Goal: Download file/media

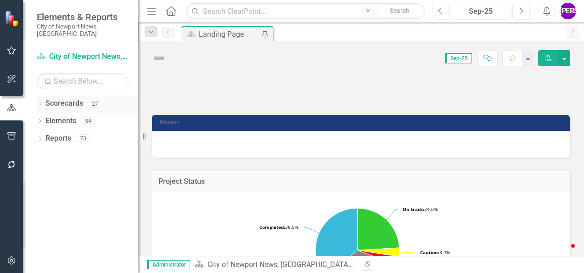
click at [39, 102] on icon "Dropdown" at bounding box center [40, 104] width 6 height 5
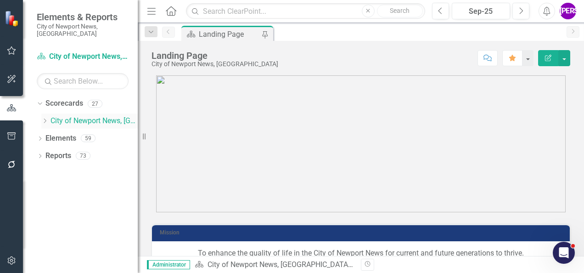
click at [44, 118] on icon "Dropdown" at bounding box center [44, 121] width 7 height 6
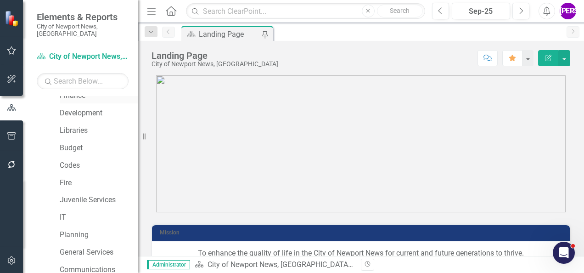
scroll to position [201, 0]
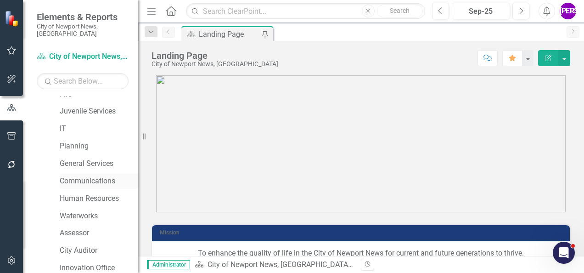
click at [84, 176] on link "Communications" at bounding box center [99, 181] width 78 height 11
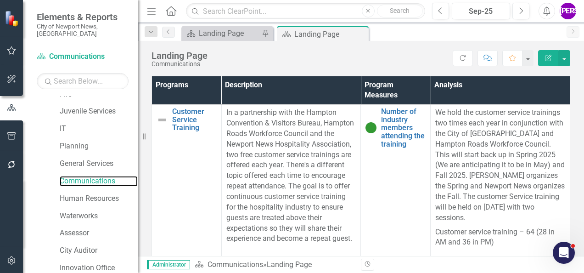
scroll to position [483, 0]
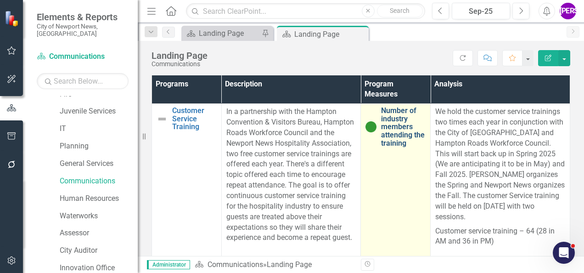
click at [390, 130] on link "Number of industry members attending the training" at bounding box center [403, 127] width 45 height 40
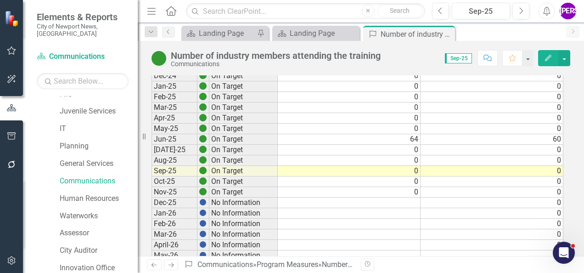
scroll to position [130, 0]
click at [490, 187] on td "0" at bounding box center [492, 192] width 143 height 11
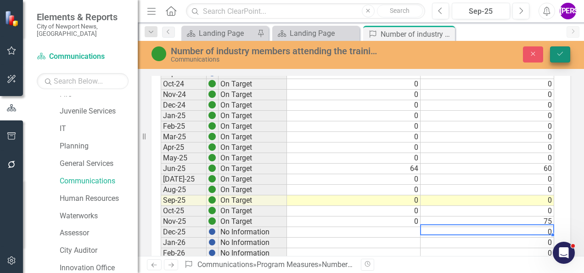
type textarea "0"
click at [560, 61] on button "Save" at bounding box center [560, 54] width 20 height 16
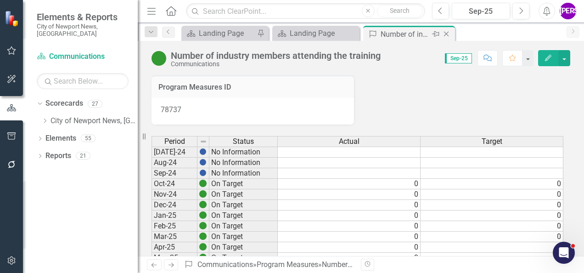
scroll to position [0, 0]
click at [446, 32] on icon "Close" at bounding box center [446, 33] width 9 height 7
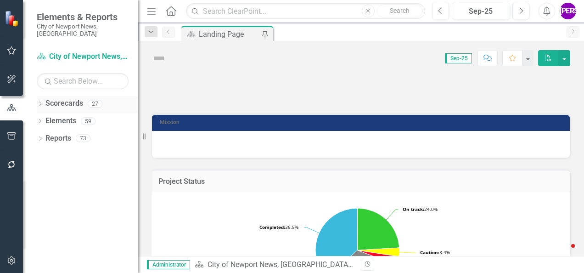
click at [41, 101] on div "Dropdown" at bounding box center [40, 105] width 6 height 8
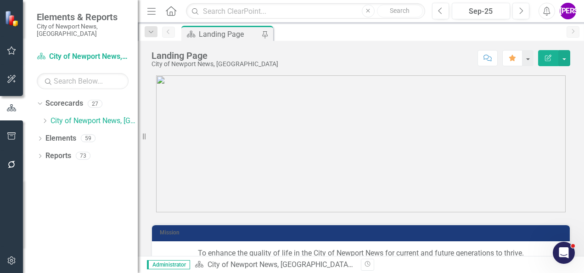
click at [43, 113] on div "Dropdown City of Newport News, [GEOGRAPHIC_DATA] Human Services Police Parks & …" at bounding box center [89, 121] width 96 height 17
click at [46, 118] on icon "Dropdown" at bounding box center [44, 121] width 7 height 6
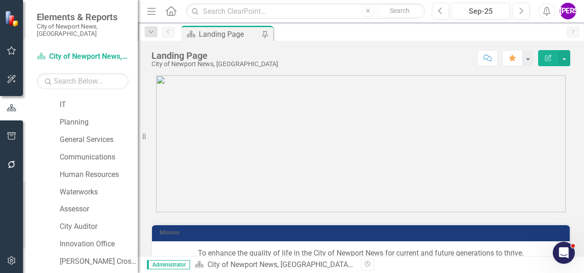
scroll to position [224, 0]
click at [92, 153] on link "Communications" at bounding box center [99, 158] width 78 height 11
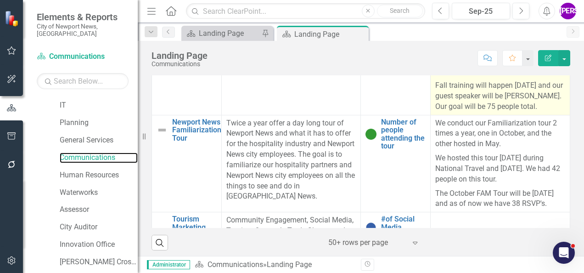
scroll to position [132, 0]
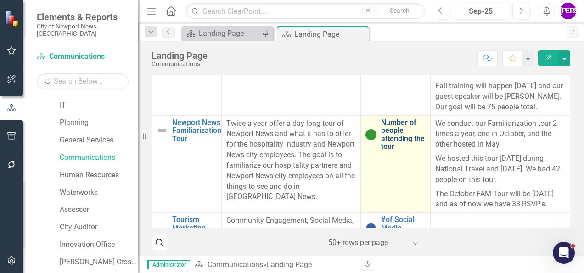
click at [395, 145] on link "Number of people attending the tour" at bounding box center [403, 135] width 45 height 32
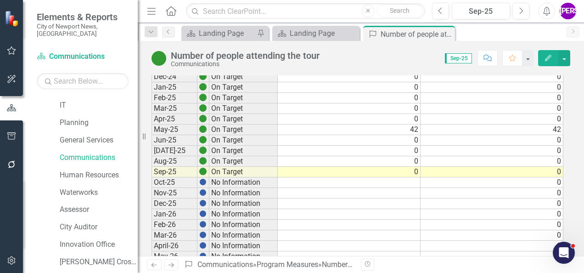
scroll to position [116, 0]
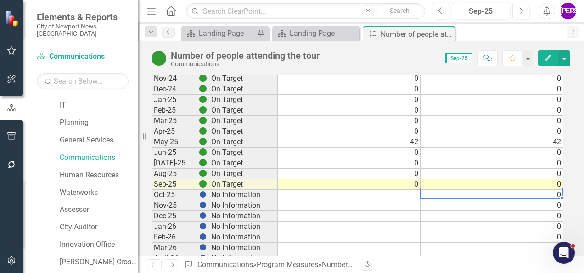
click at [481, 195] on td "0" at bounding box center [492, 195] width 143 height 11
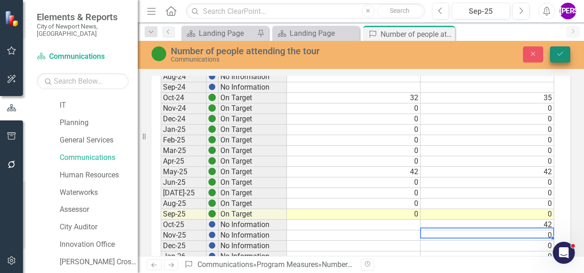
type textarea "0"
click at [565, 54] on button "Save" at bounding box center [560, 54] width 20 height 16
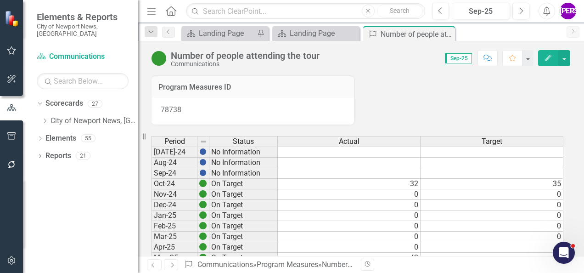
scroll to position [0, 0]
click at [446, 31] on icon "Close" at bounding box center [446, 33] width 9 height 7
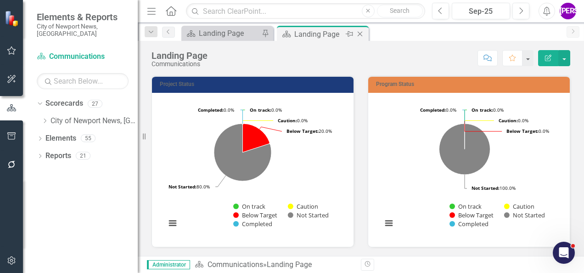
click at [361, 34] on icon "Close" at bounding box center [360, 33] width 9 height 7
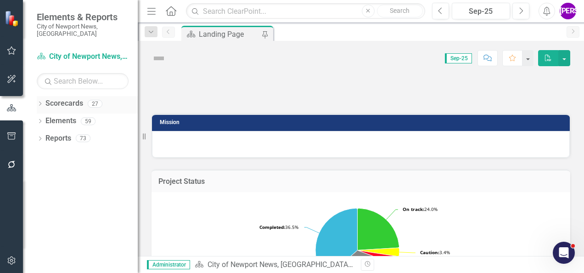
click at [41, 102] on icon "Dropdown" at bounding box center [40, 104] width 6 height 5
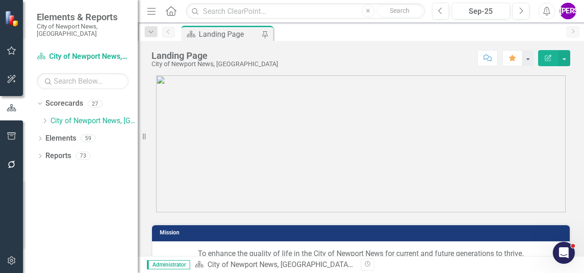
click at [41, 118] on icon "Dropdown" at bounding box center [44, 121] width 7 height 6
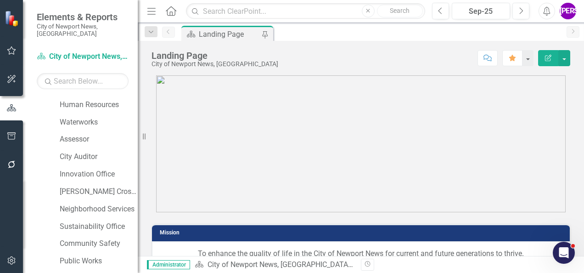
scroll to position [337, 0]
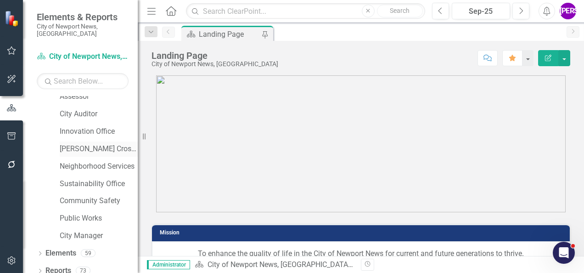
click at [92, 144] on link "[PERSON_NAME] Crossing" at bounding box center [99, 149] width 78 height 11
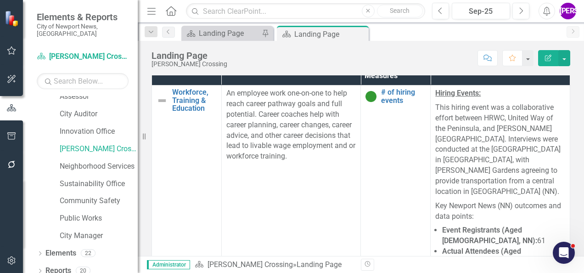
click at [550, 60] on icon "Edit Report" at bounding box center [548, 58] width 8 height 6
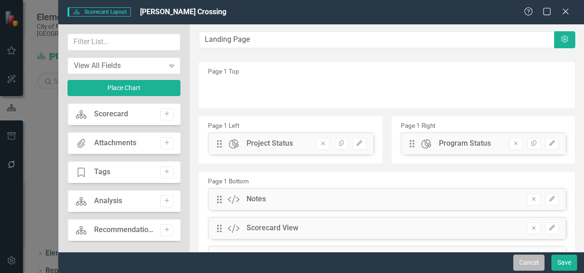
click at [531, 263] on button "Cancel" at bounding box center [529, 262] width 31 height 16
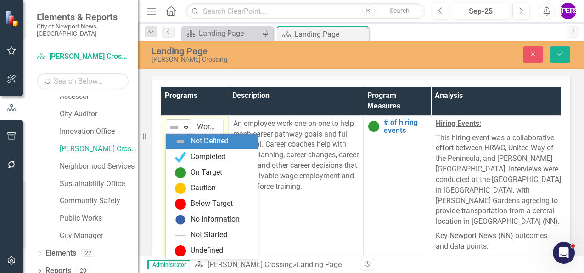
click at [178, 125] on img at bounding box center [174, 127] width 11 height 11
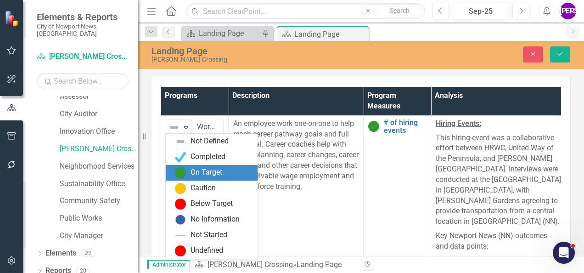
click at [189, 170] on div "On Target" at bounding box center [213, 172] width 77 height 11
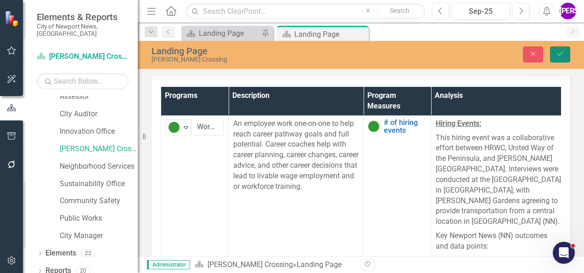
click at [567, 49] on button "Save" at bounding box center [560, 54] width 20 height 16
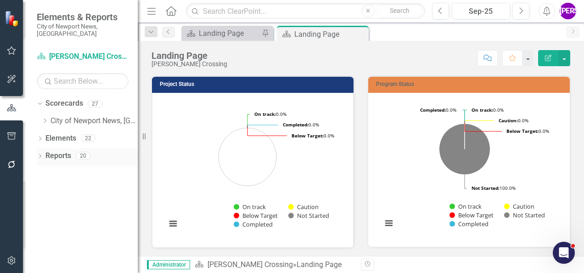
click at [62, 151] on link "Reports" at bounding box center [58, 156] width 26 height 11
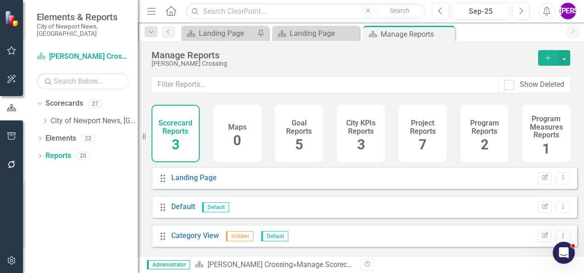
click at [485, 128] on h4 "Program Reports" at bounding box center [484, 127] width 37 height 16
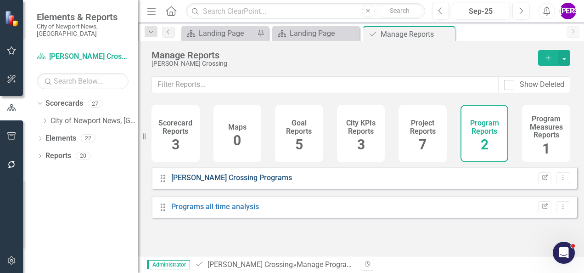
click at [221, 182] on link "Brooks Crossing Programs" at bounding box center [231, 177] width 121 height 9
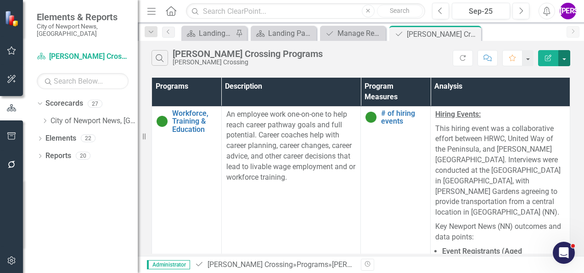
click at [565, 57] on button "button" at bounding box center [565, 58] width 12 height 16
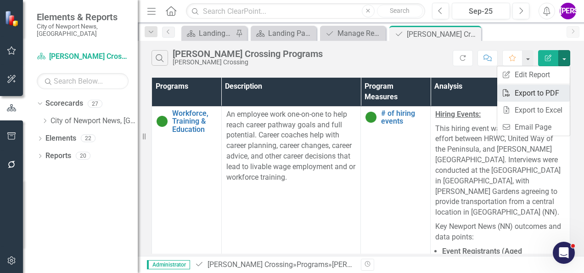
click at [540, 90] on link "PDF Export to PDF" at bounding box center [534, 93] width 73 height 17
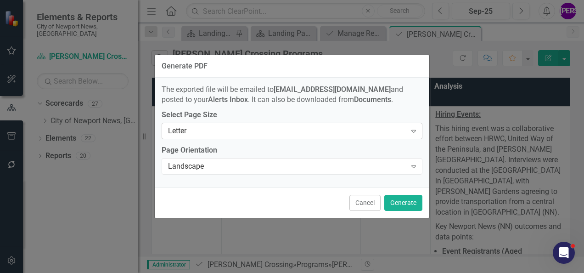
click at [383, 133] on div "Letter" at bounding box center [287, 131] width 238 height 11
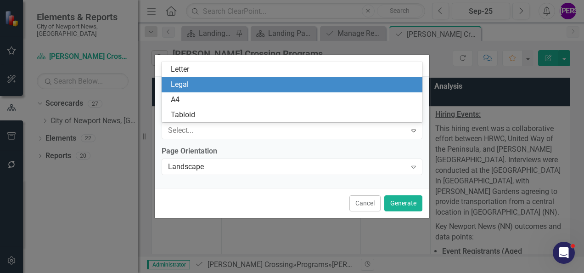
click at [220, 85] on div "Legal" at bounding box center [294, 84] width 247 height 11
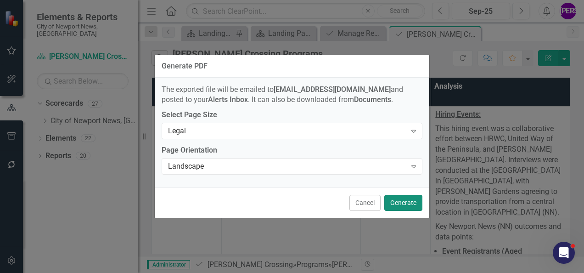
click at [417, 201] on button "Generate" at bounding box center [403, 203] width 38 height 16
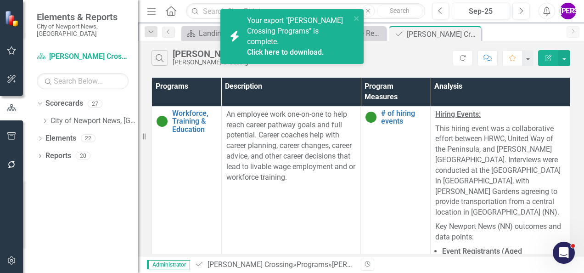
click at [307, 48] on link "Click here to download." at bounding box center [285, 52] width 77 height 9
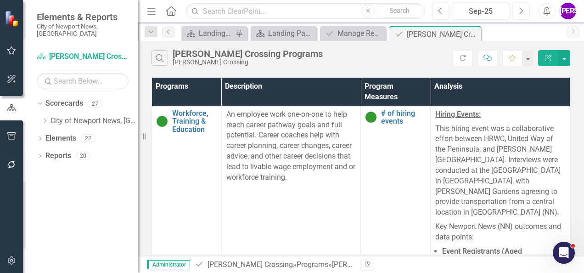
click at [369, 62] on div "Search Brooks Crossing Programs Brooks Crossing" at bounding box center [302, 58] width 301 height 16
click at [473, 34] on icon at bounding box center [472, 34] width 5 height 5
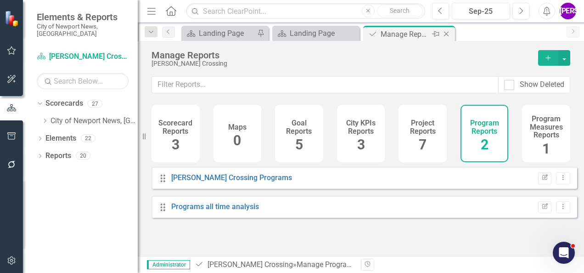
click at [447, 32] on icon "Close" at bounding box center [446, 33] width 9 height 7
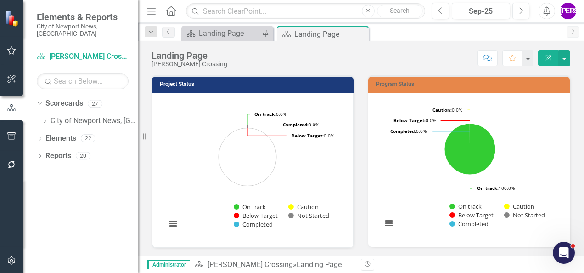
click at [320, 64] on div "Score: N/A Sep-25 Completed Comment Favorite Edit Report" at bounding box center [401, 58] width 339 height 16
